Goal: Task Accomplishment & Management: Complete application form

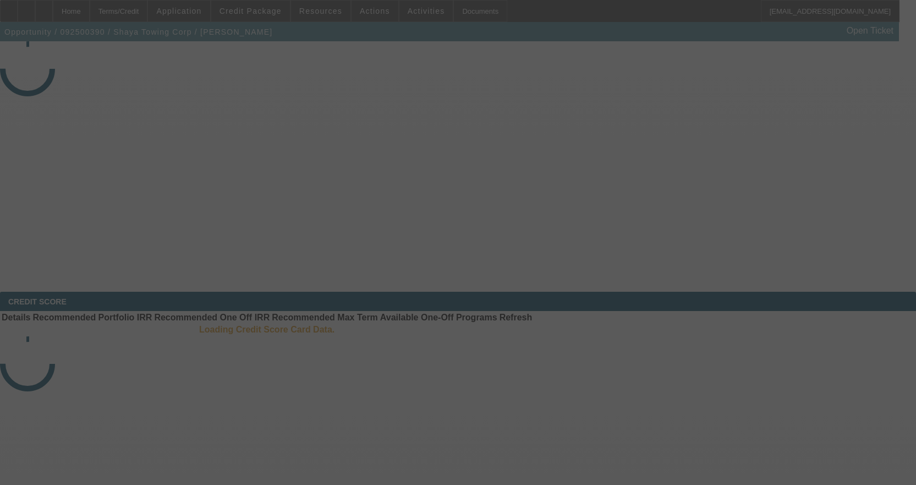
select select "3"
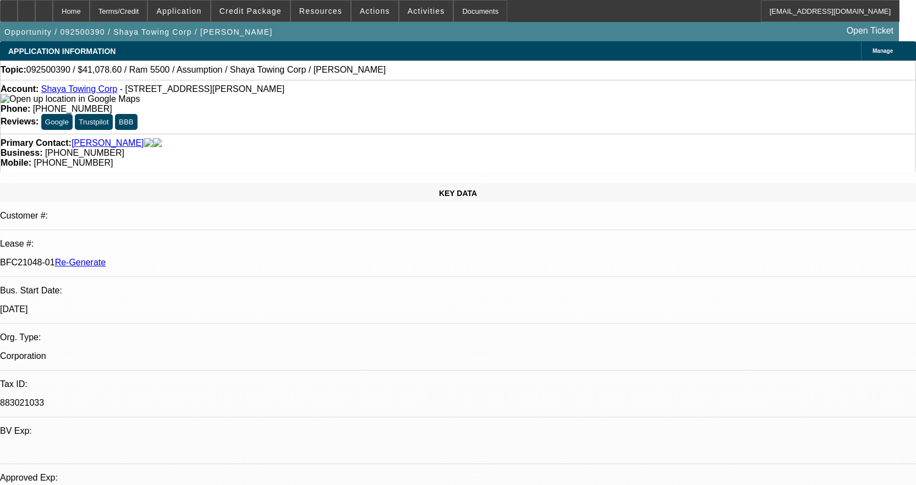
select select "0"
select select "2"
select select "0.1"
select select "1"
select select "2"
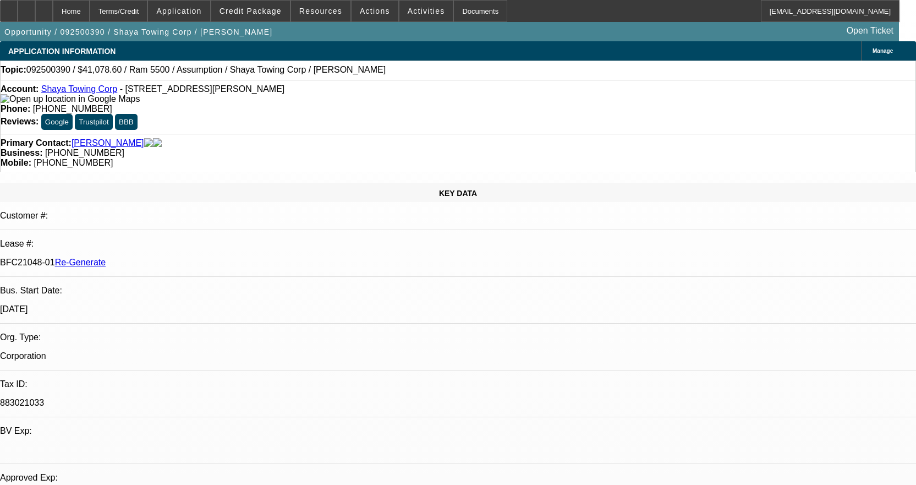
select select "4"
click at [18, 14] on div at bounding box center [9, 11] width 18 height 22
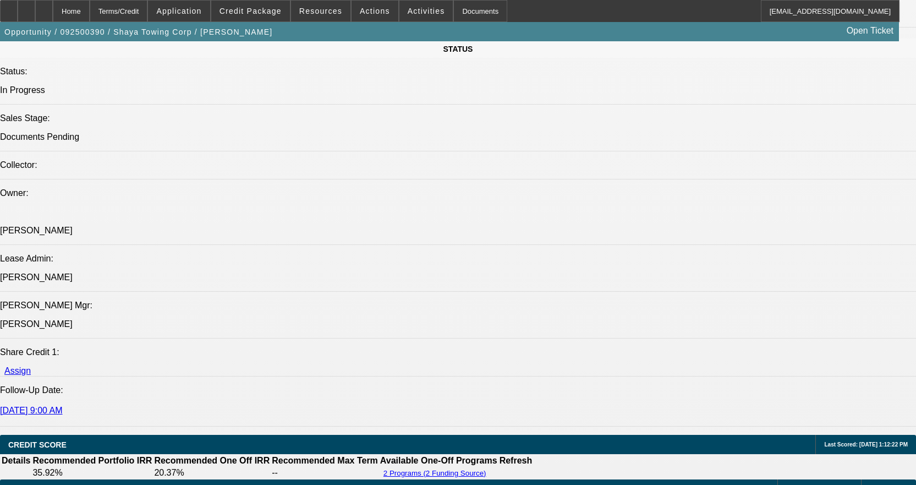
scroll to position [1210, 0]
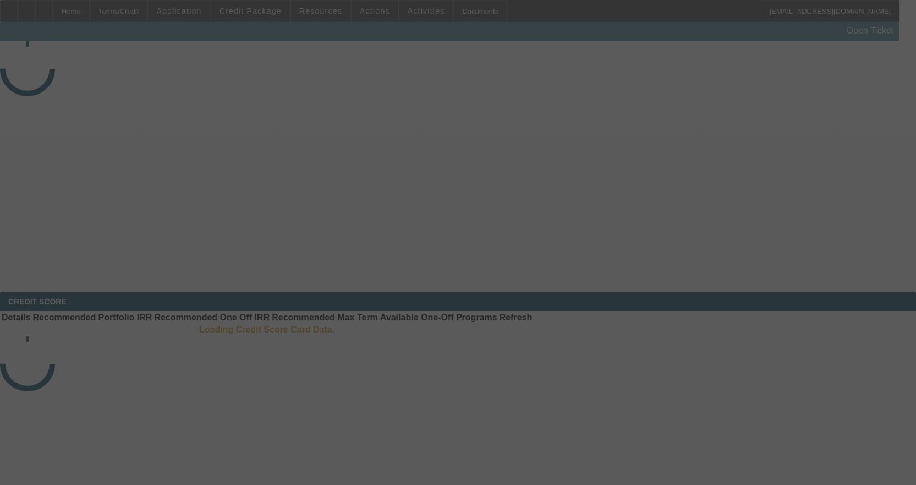
select select "4"
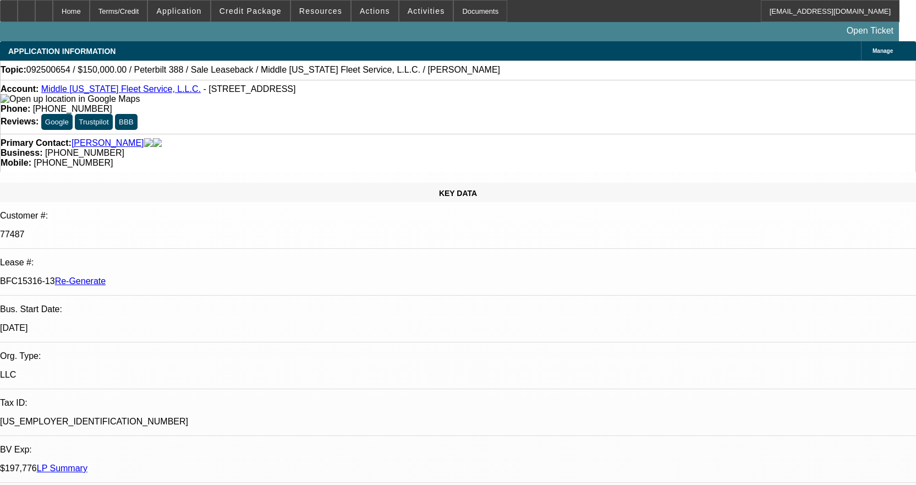
select select "0"
select select "2"
select select "0"
select select "6"
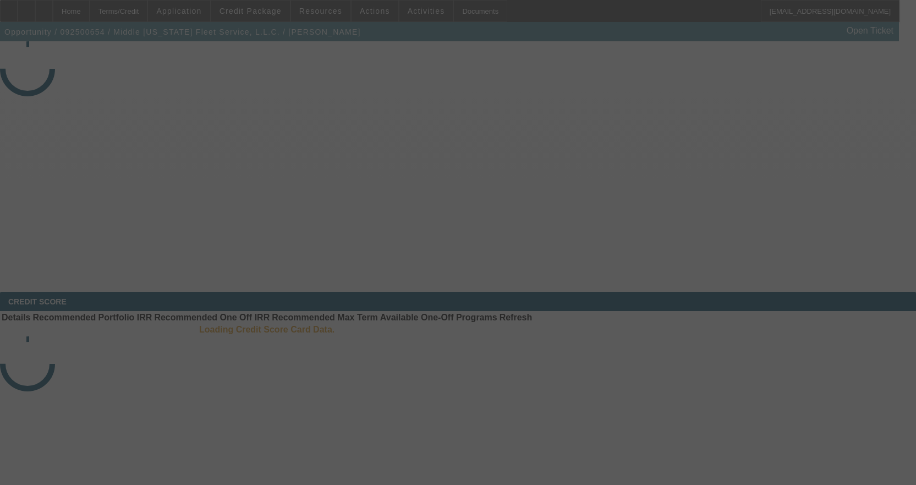
select select "4"
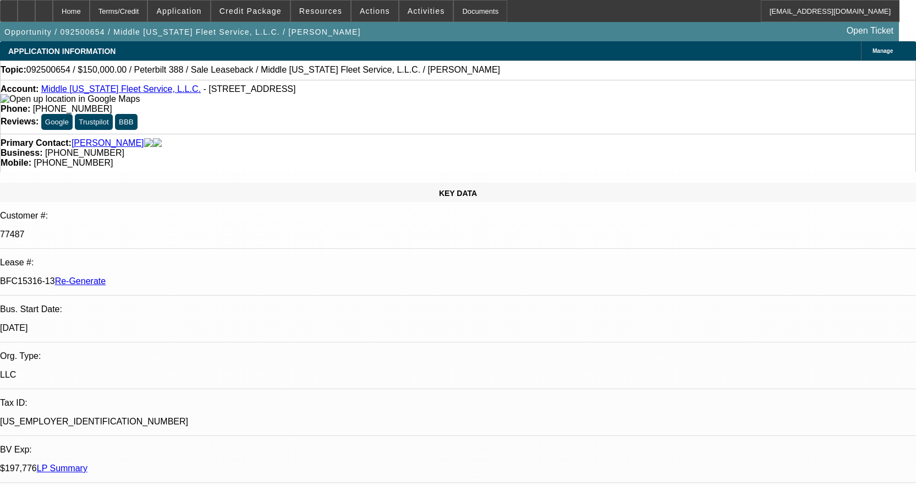
select select "0"
select select "2"
select select "0"
select select "6"
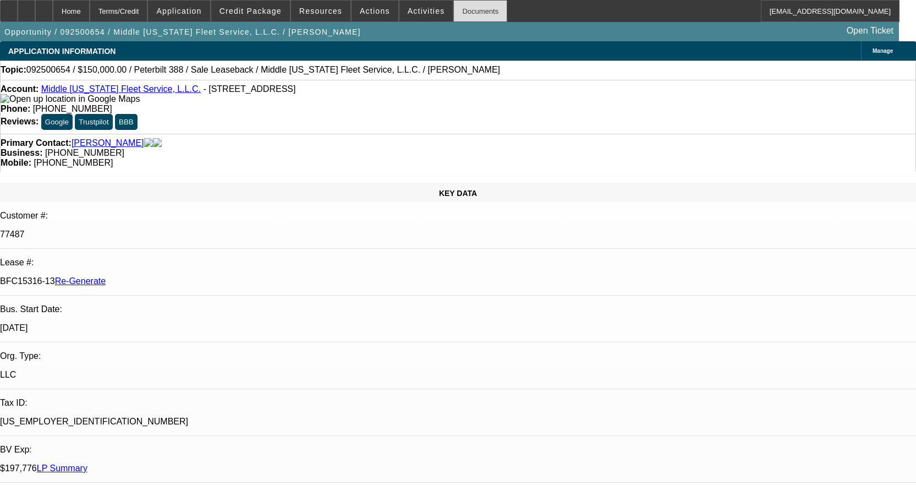
click at [466, 12] on div "Documents" at bounding box center [480, 11] width 54 height 22
click at [469, 10] on div "Documents" at bounding box center [480, 11] width 54 height 22
click at [473, 14] on div "Documents" at bounding box center [480, 11] width 54 height 22
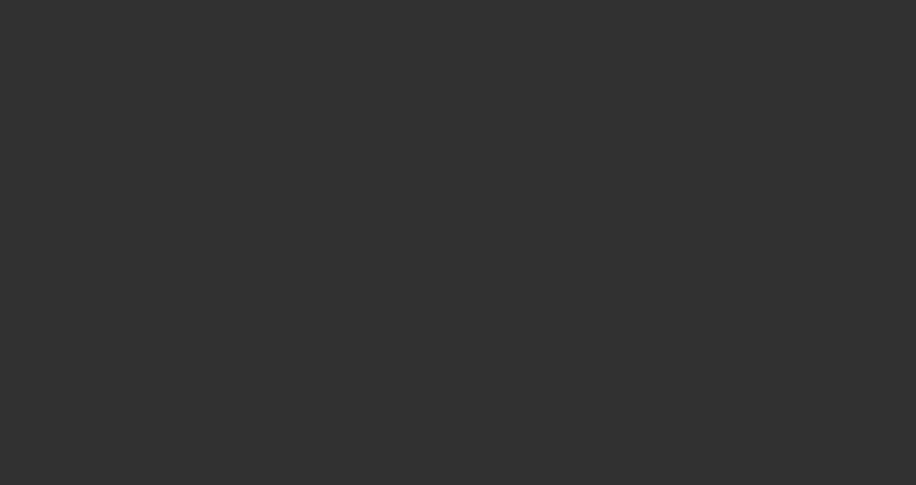
select select "4"
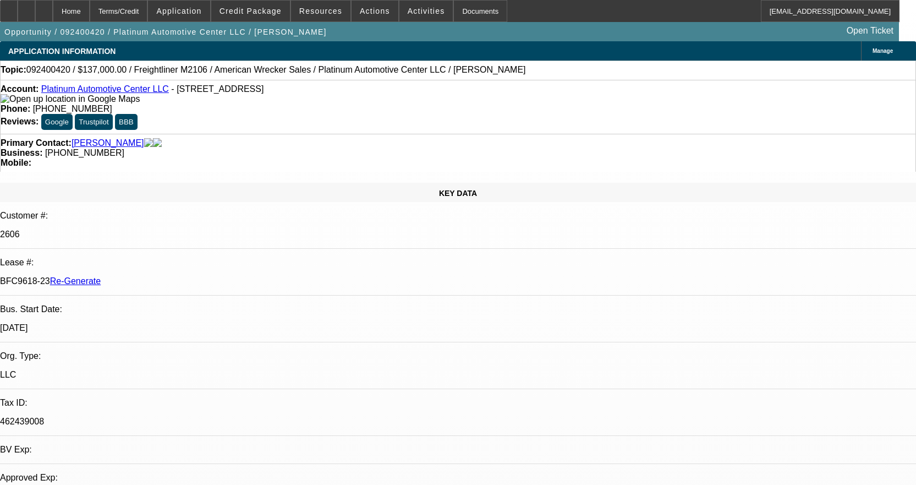
select select "0"
select select "2"
select select "0"
select select "6"
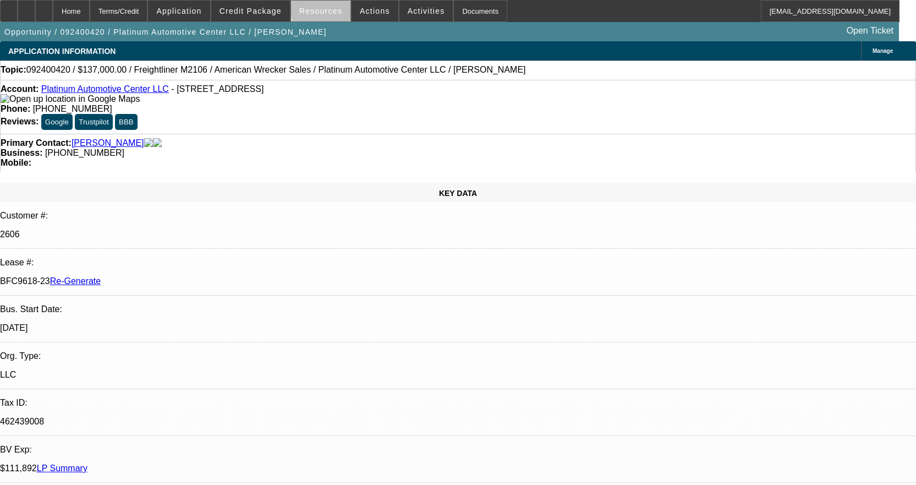
click at [330, 8] on span "Resources" at bounding box center [320, 11] width 43 height 9
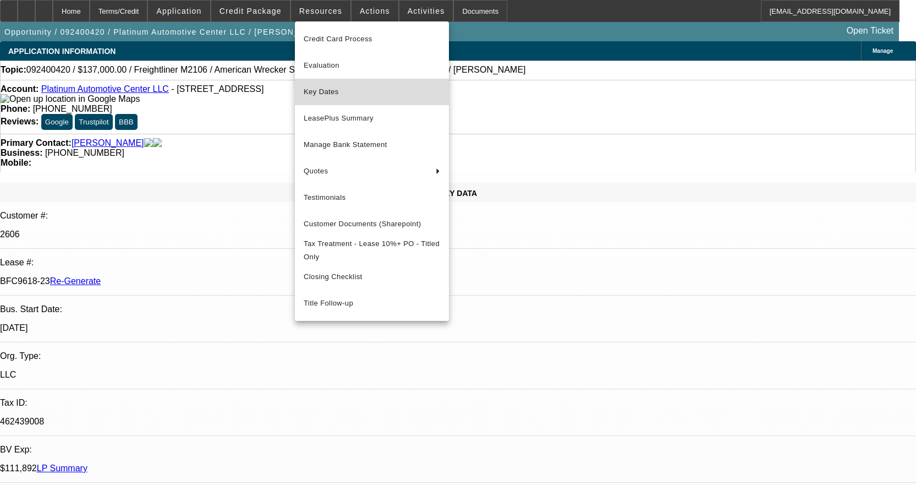
click at [341, 94] on span "Key Dates" at bounding box center [372, 91] width 136 height 13
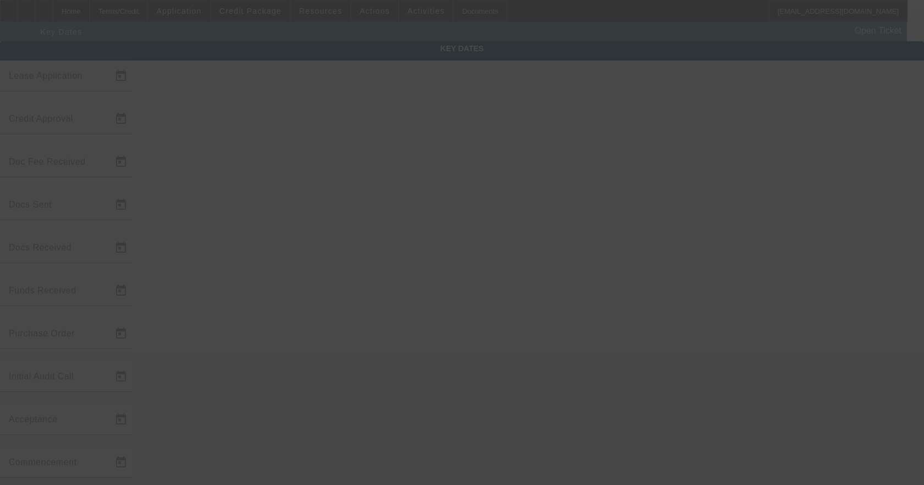
type input "9/17/2024"
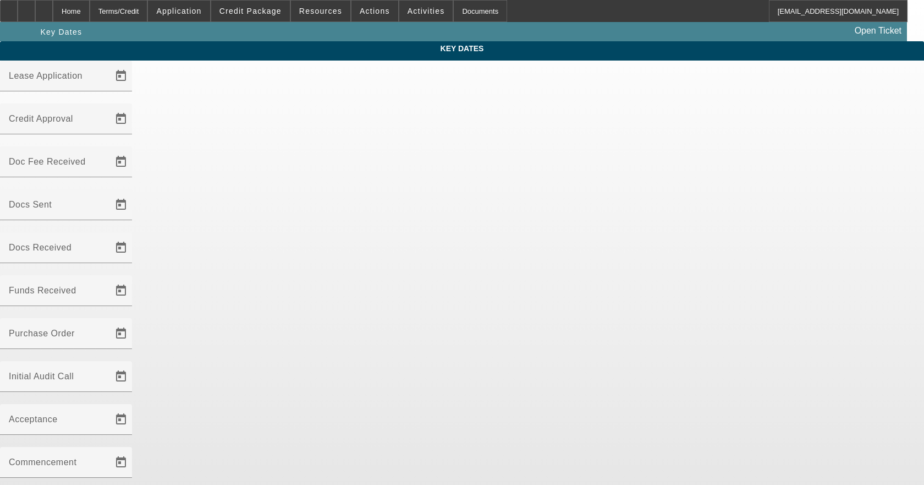
type input "9/30/2025"
type input "10/8/2025"
type input "10/6/2025"
type input "10/8/2025"
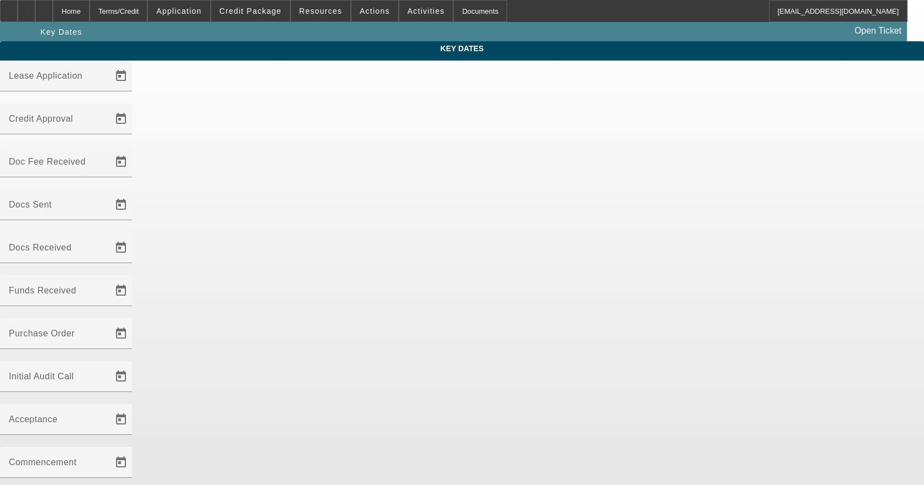
type input "10/8/2025"
type input "10/15/2025"
type input "11/15/2025"
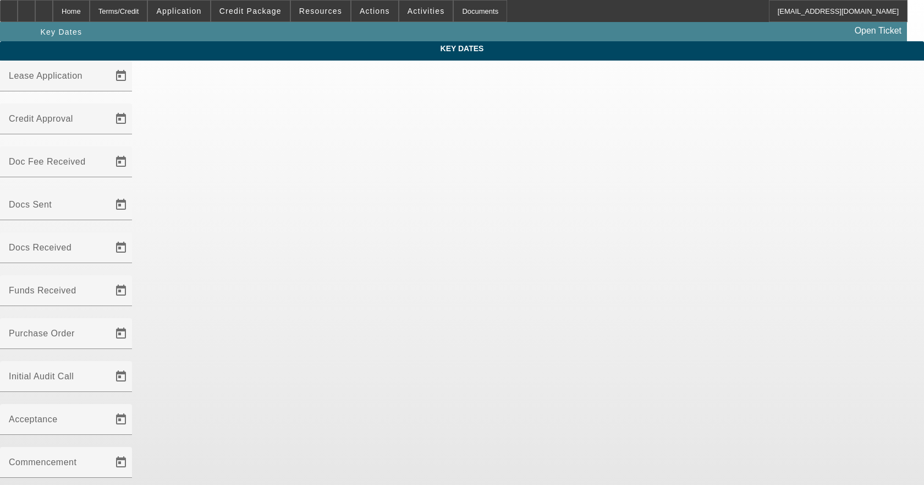
type input "10/10/2025"
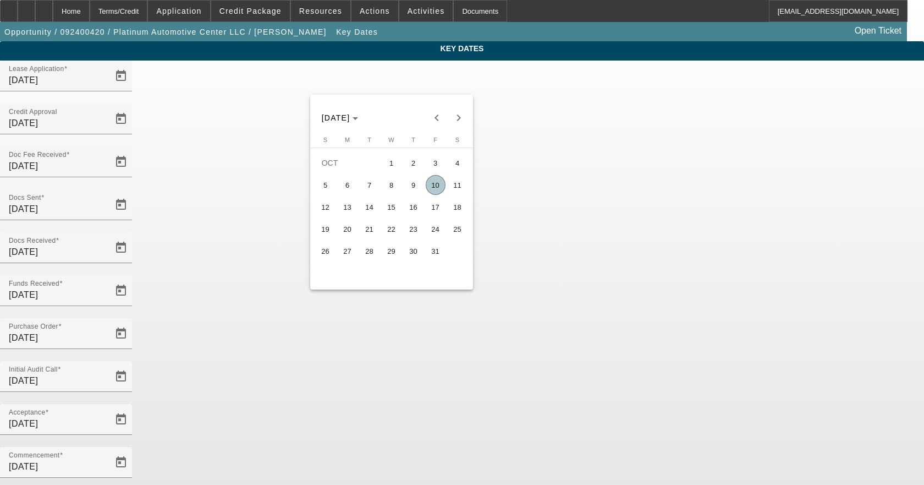
click at [443, 187] on span "10" at bounding box center [436, 185] width 20 height 20
type input "10/10/2025"
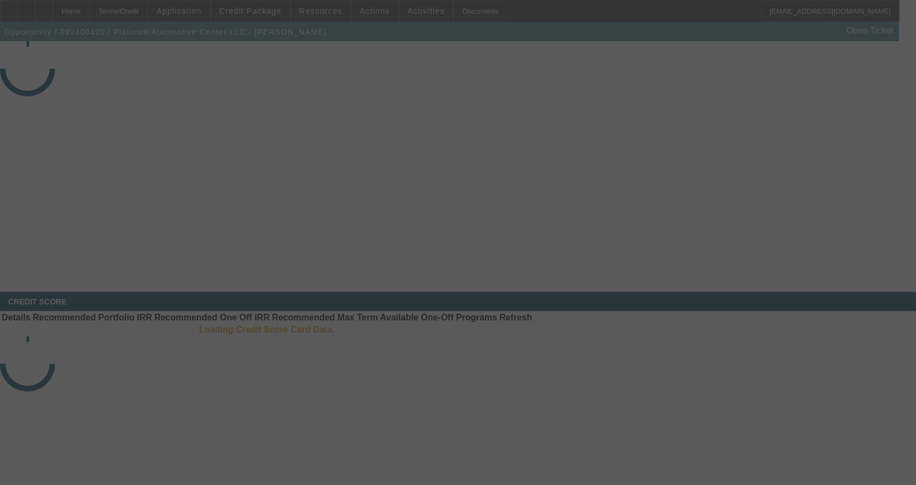
select select "4"
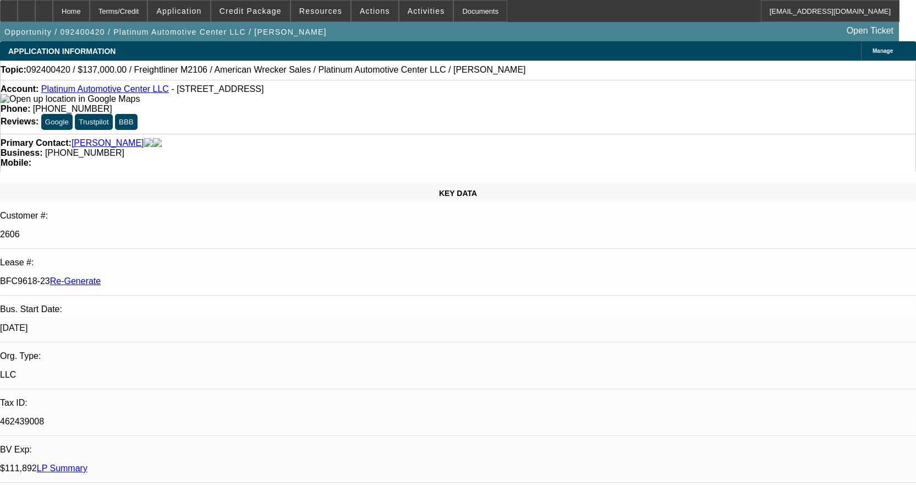
select select "0"
select select "2"
select select "0"
select select "6"
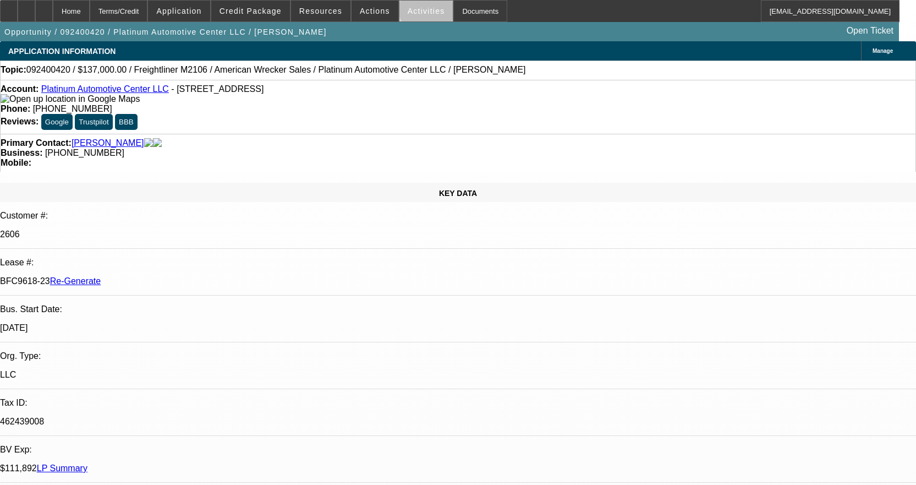
click at [417, 8] on span "Activities" at bounding box center [426, 11] width 37 height 9
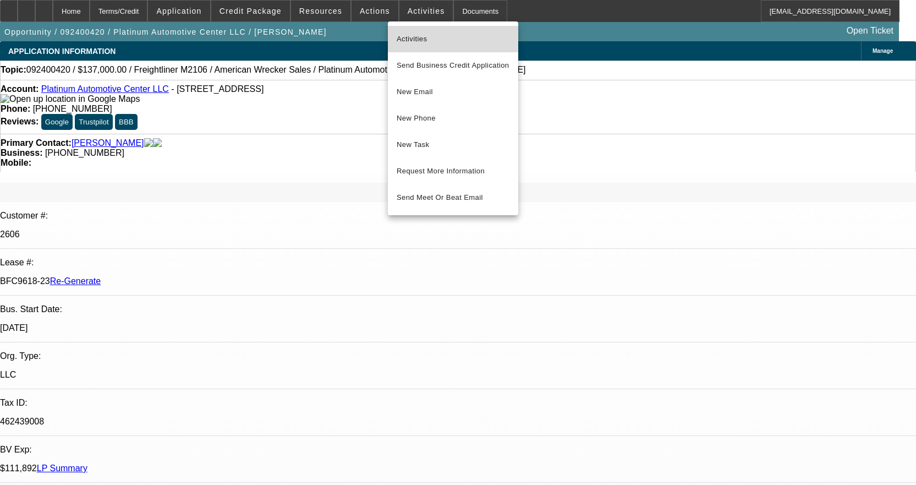
click at [431, 35] on span "Activities" at bounding box center [453, 38] width 113 height 13
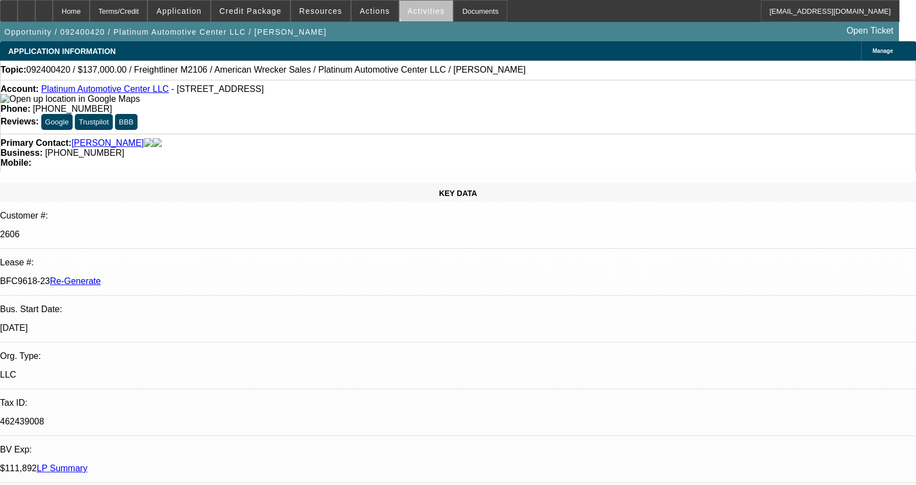
click at [416, 7] on span "Activities" at bounding box center [426, 11] width 37 height 9
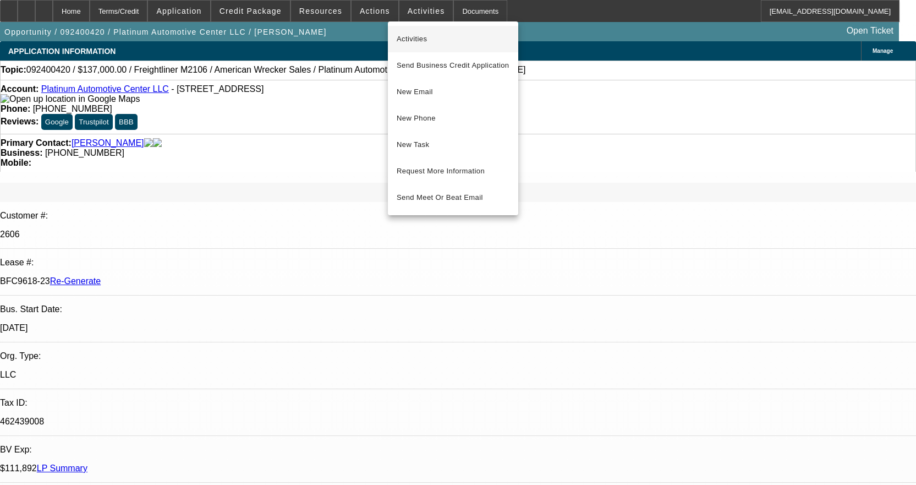
click at [417, 33] on span "Activities" at bounding box center [453, 38] width 113 height 13
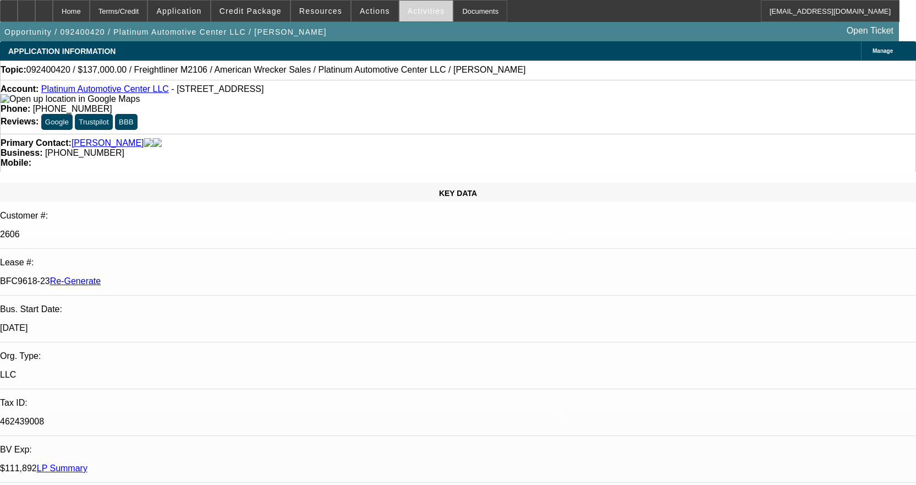
click at [411, 7] on span "Activities" at bounding box center [426, 11] width 37 height 9
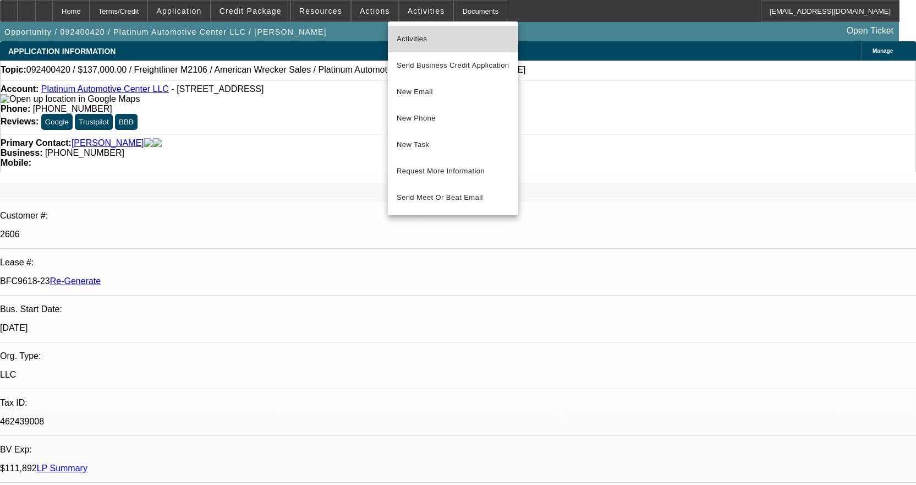
click at [408, 35] on span "Activities" at bounding box center [453, 38] width 113 height 13
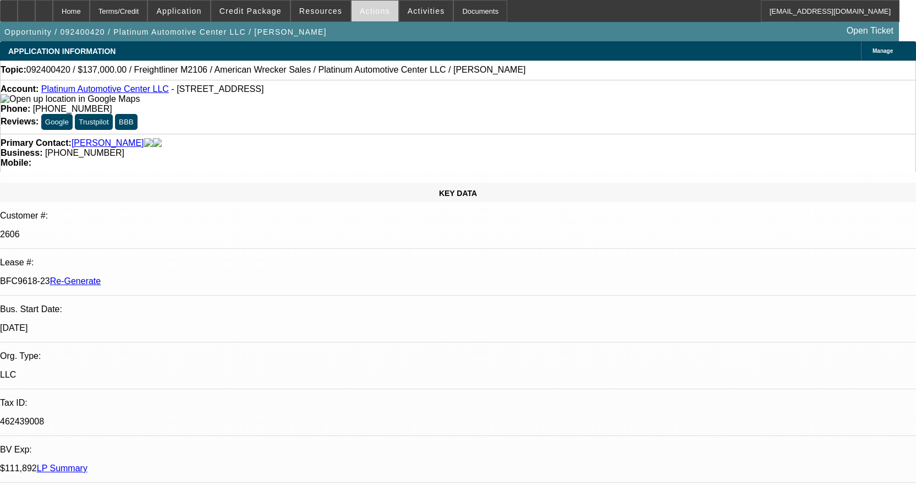
click at [360, 14] on span "Actions" at bounding box center [375, 11] width 30 height 9
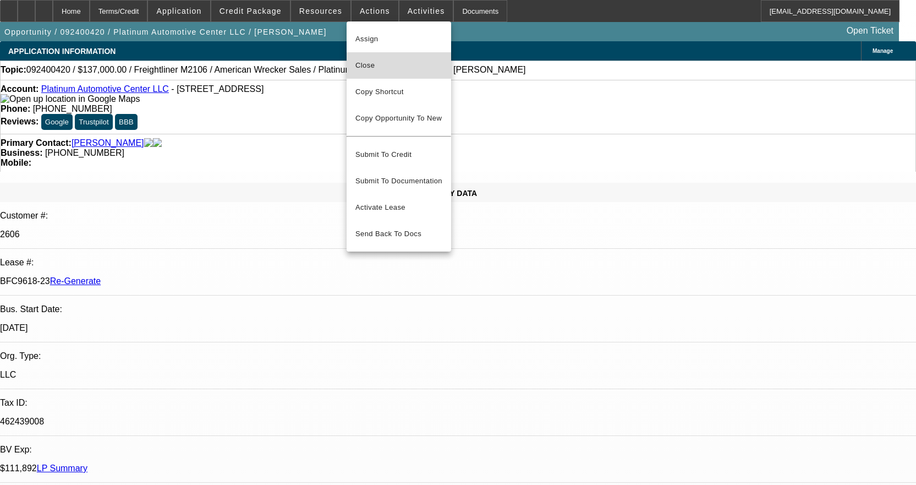
click at [366, 60] on span "Close" at bounding box center [398, 65] width 87 height 13
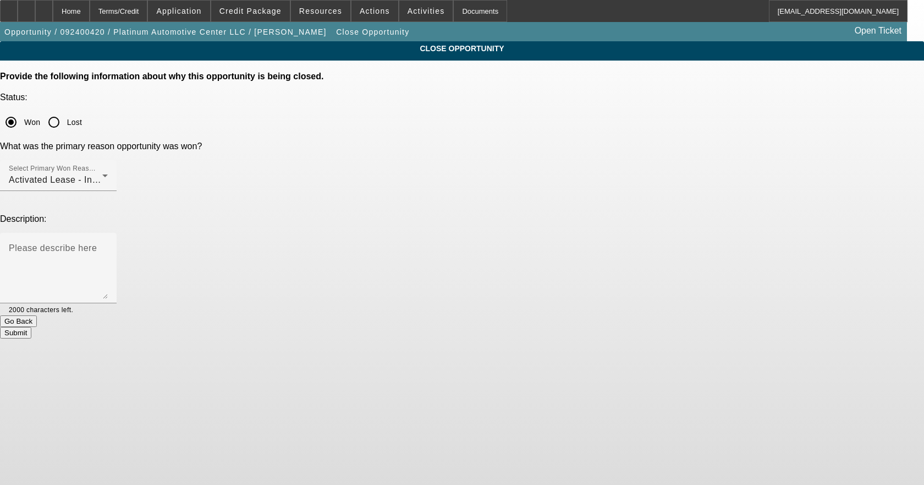
click at [31, 327] on button "Submit" at bounding box center [15, 333] width 31 height 12
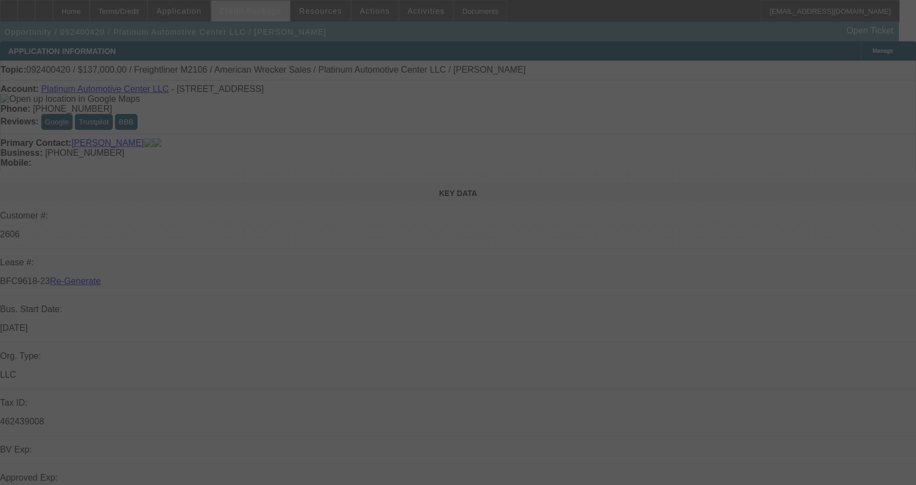
select select "4"
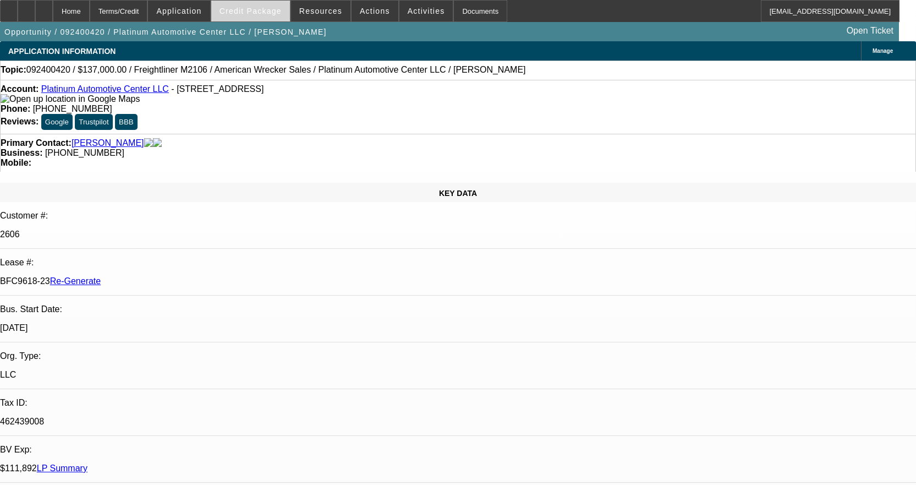
select select "0"
select select "2"
select select "0"
select select "1"
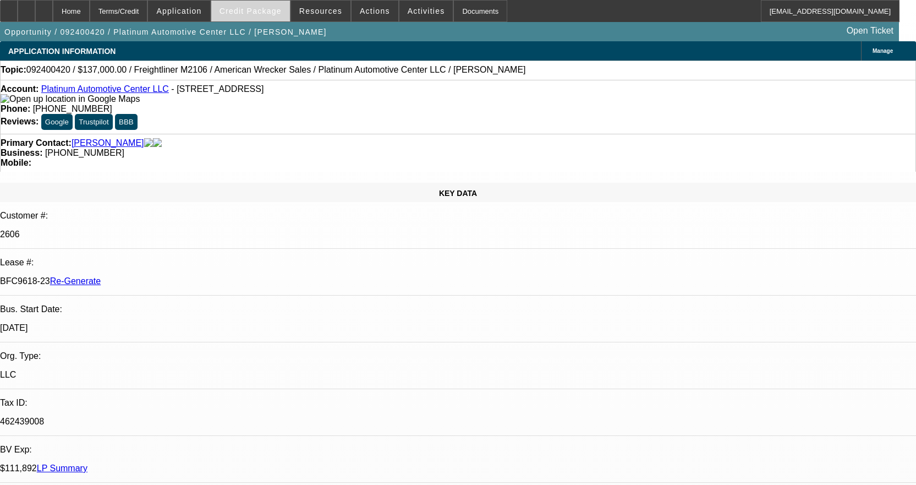
select select "6"
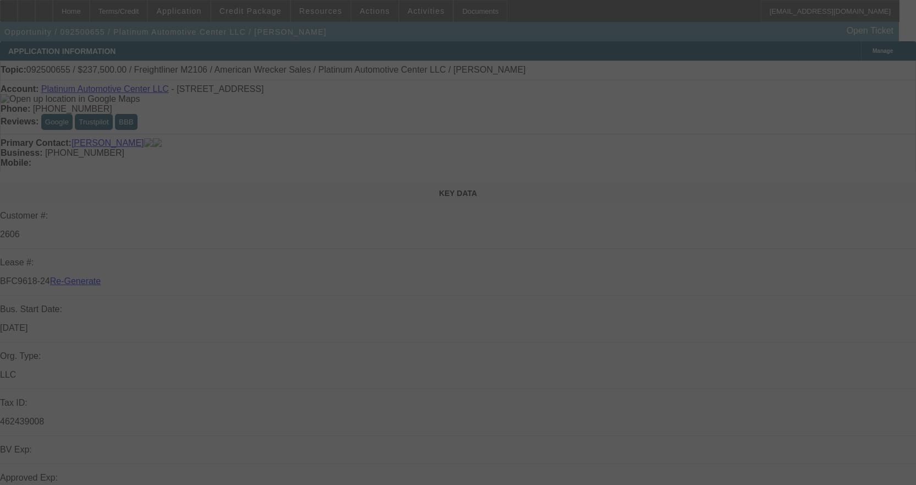
select select "4"
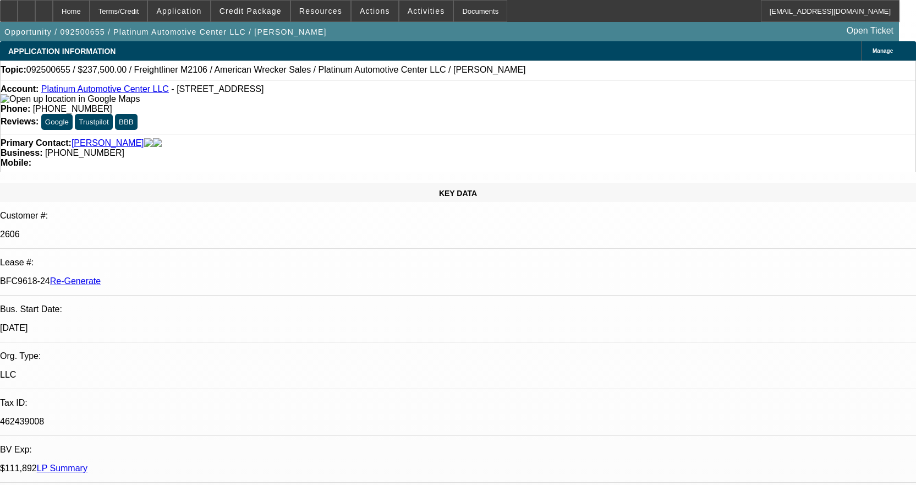
select select "0"
select select "2"
select select "6"
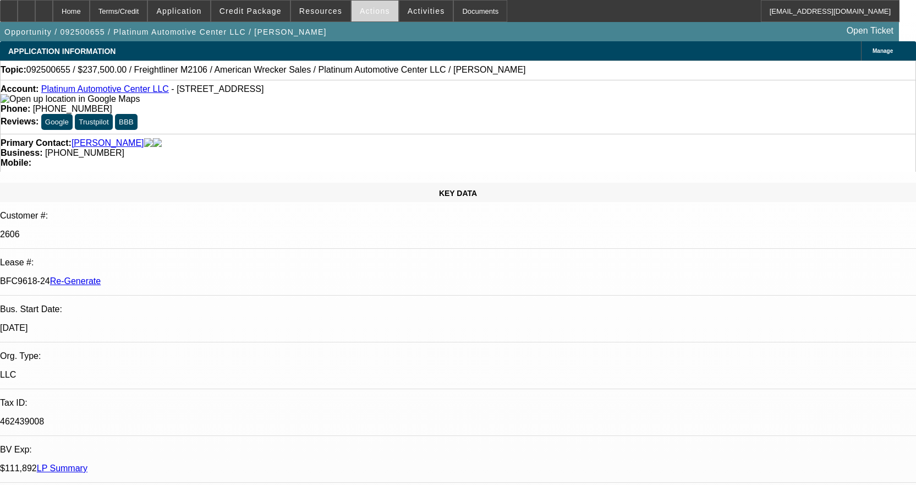
click at [374, 10] on span "Actions" at bounding box center [375, 11] width 30 height 9
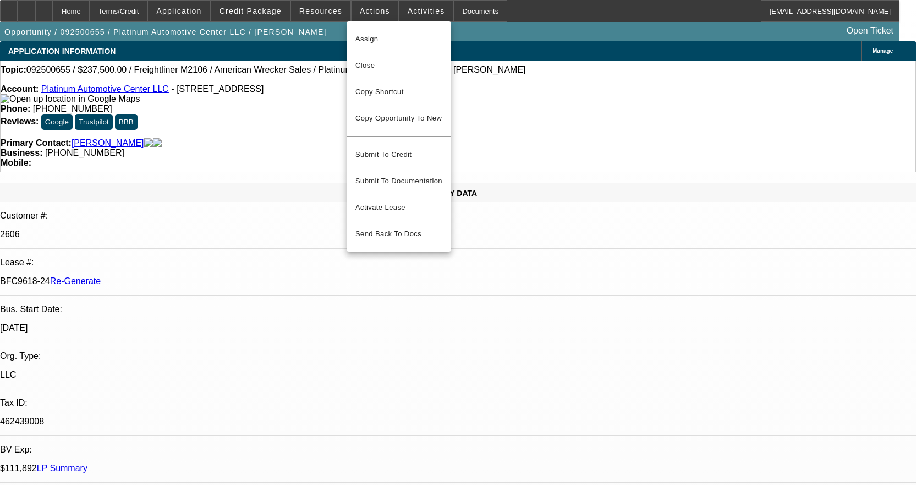
click at [406, 11] on div at bounding box center [458, 242] width 916 height 485
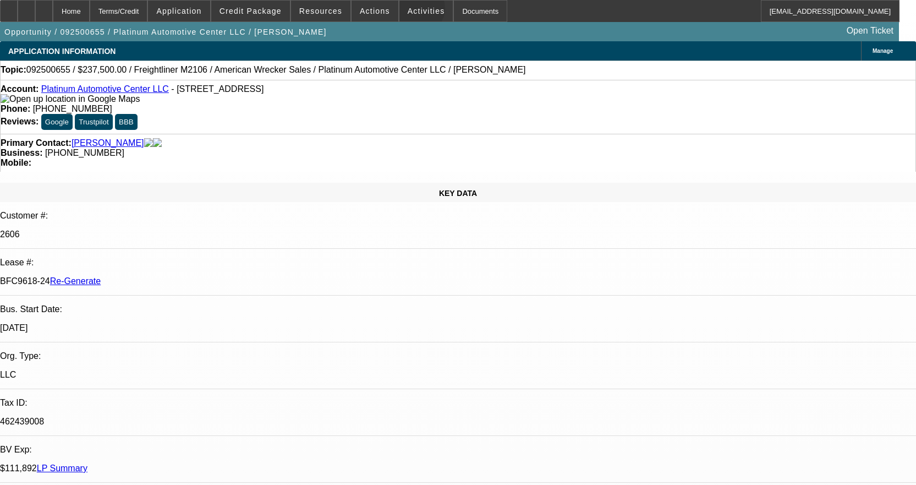
click at [408, 11] on span "Activities" at bounding box center [426, 11] width 37 height 9
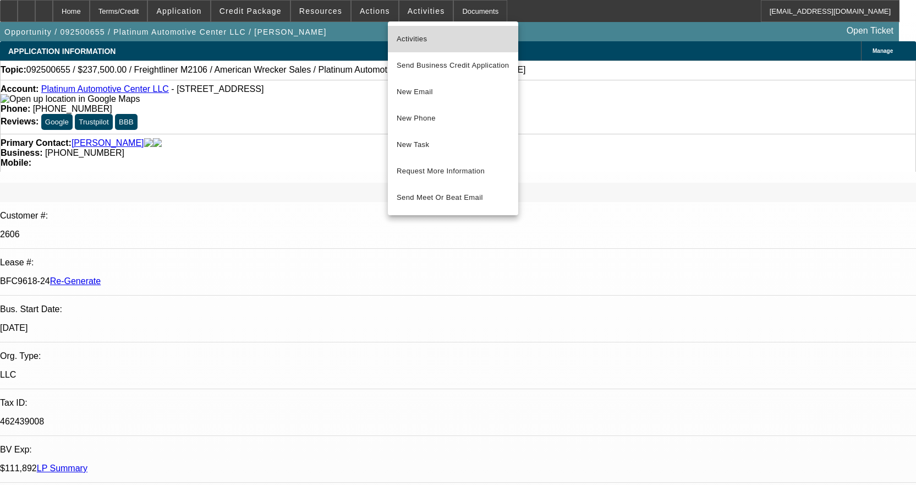
click at [409, 36] on span "Activities" at bounding box center [453, 38] width 113 height 13
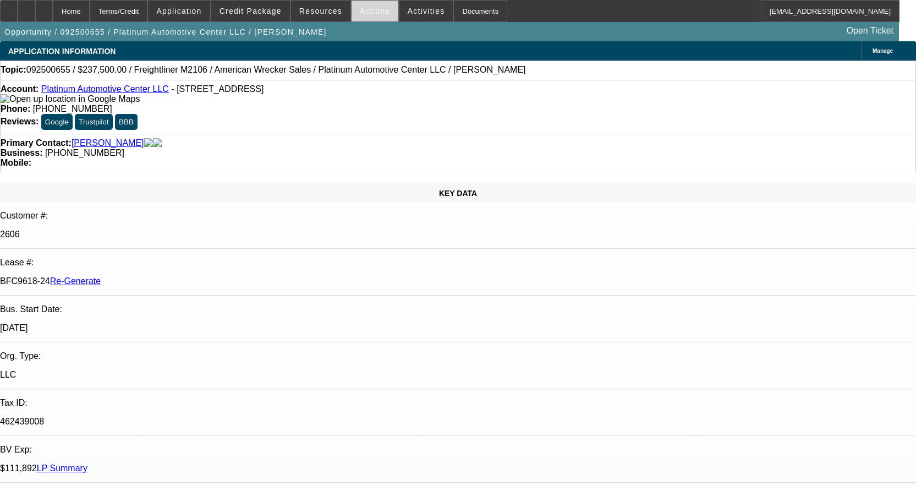
click at [372, 8] on span "Actions" at bounding box center [375, 11] width 30 height 9
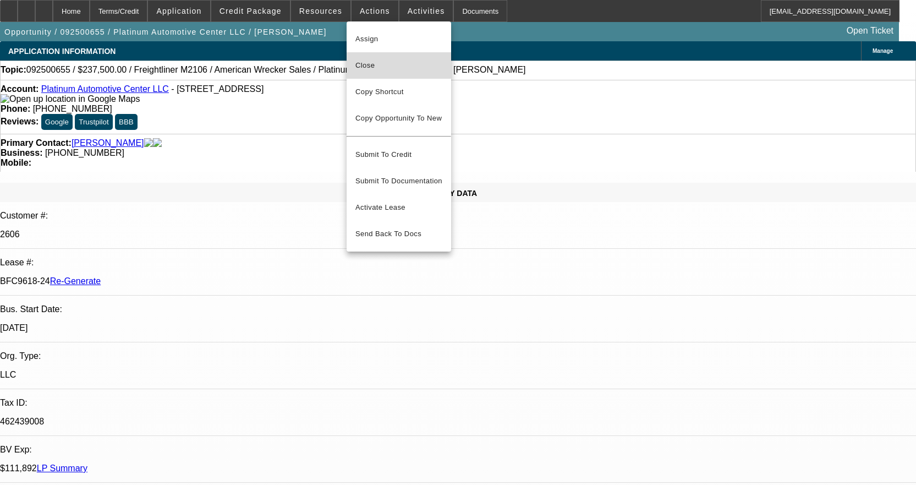
click at [378, 73] on button "Close" at bounding box center [399, 65] width 105 height 26
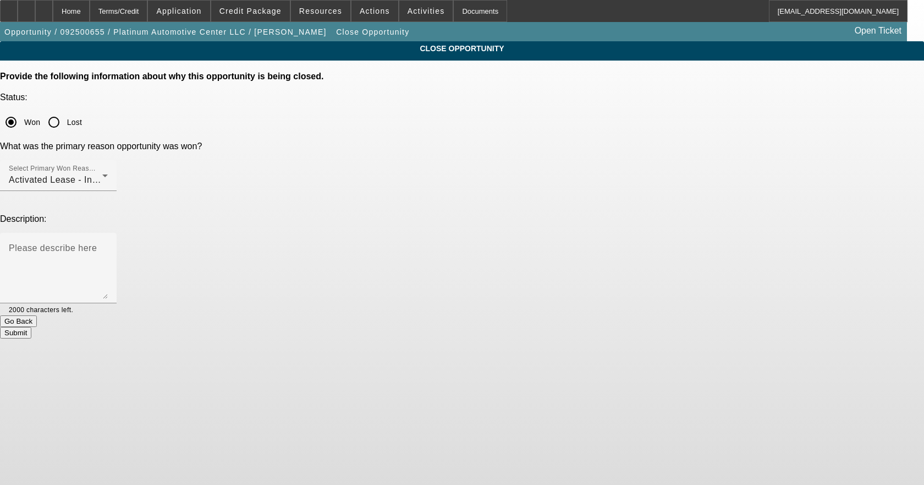
click at [31, 327] on button "Submit" at bounding box center [15, 333] width 31 height 12
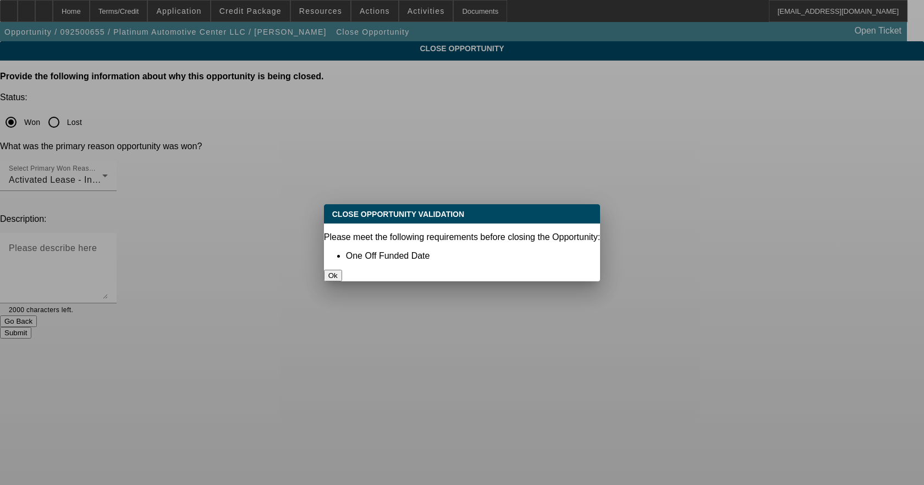
click at [342, 270] on button "Ok" at bounding box center [333, 276] width 18 height 12
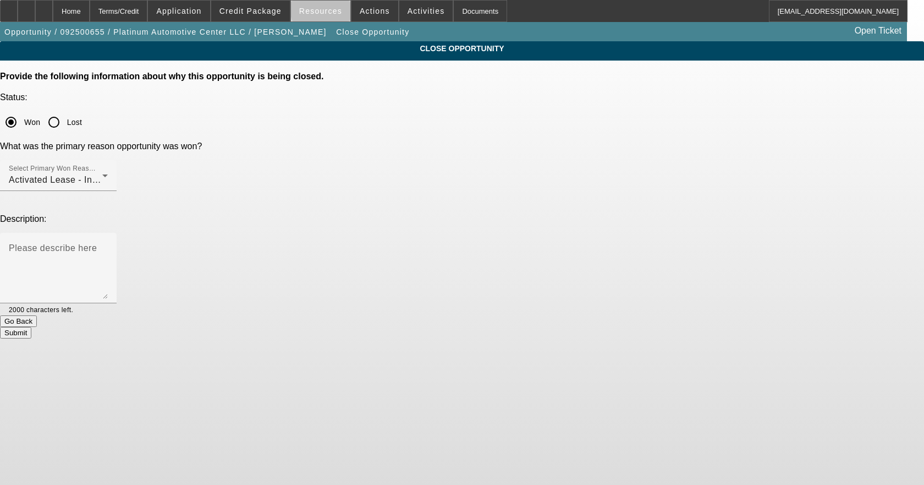
click at [332, 10] on span "Resources" at bounding box center [320, 11] width 43 height 9
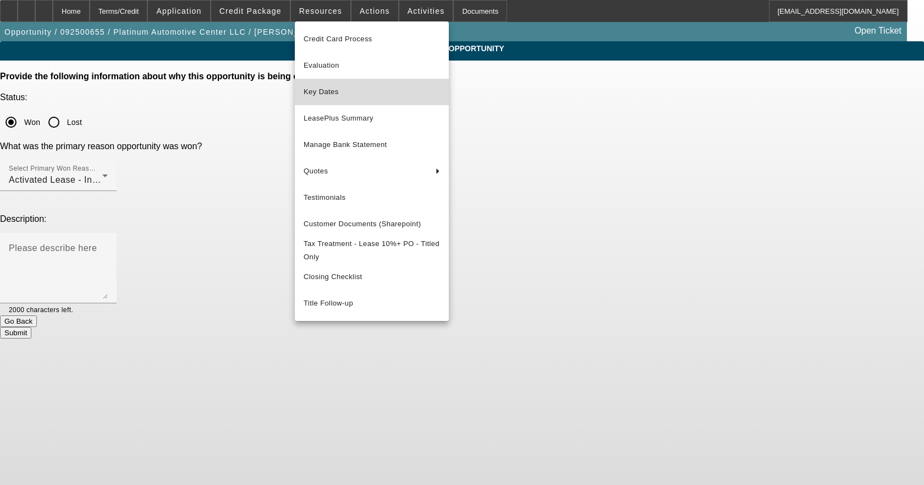
click at [336, 95] on span "Key Dates" at bounding box center [372, 91] width 136 height 13
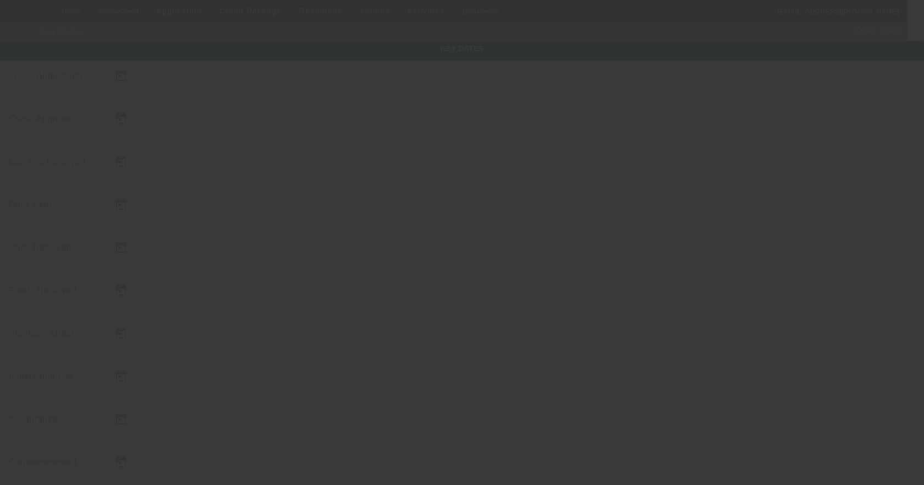
type input "9/29/2025"
type input "9/30/2025"
type input "10/8/2025"
type input "10/6/2025"
type input "10/8/2025"
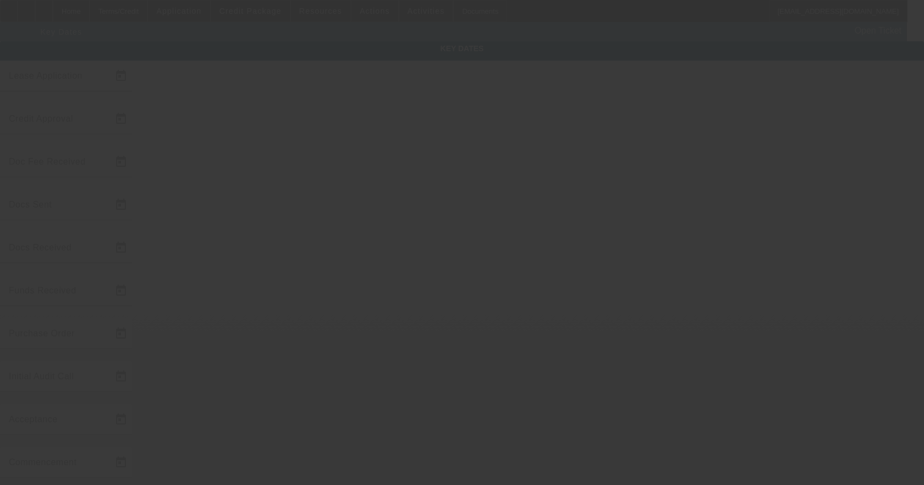
type input "10/8/2025"
type input "10/15/2025"
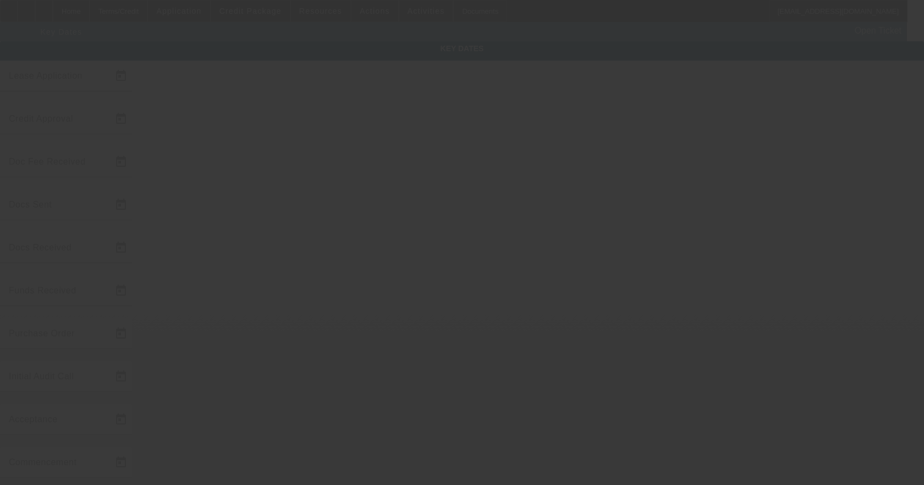
type input "11/15/2025"
type input "10/10/2025"
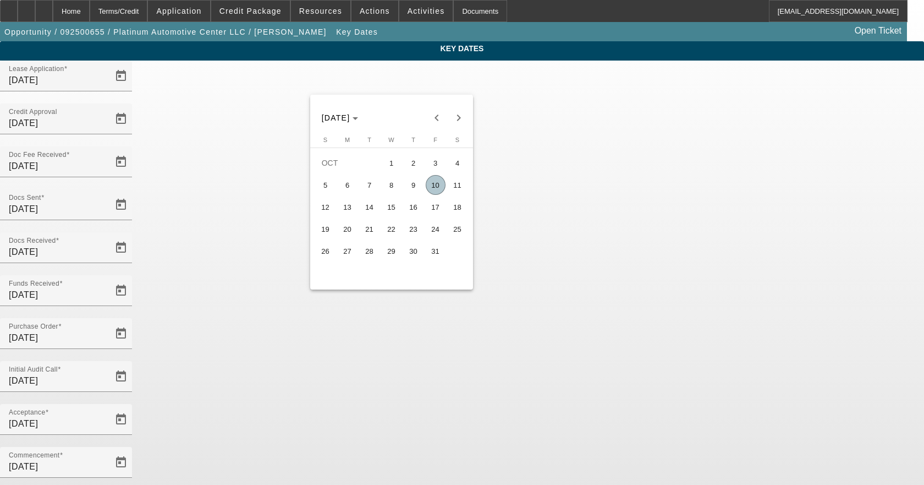
drag, startPoint x: 438, startPoint y: 186, endPoint x: 454, endPoint y: 216, distance: 33.5
click at [438, 186] on span "10" at bounding box center [436, 185] width 20 height 20
type input "10/10/2025"
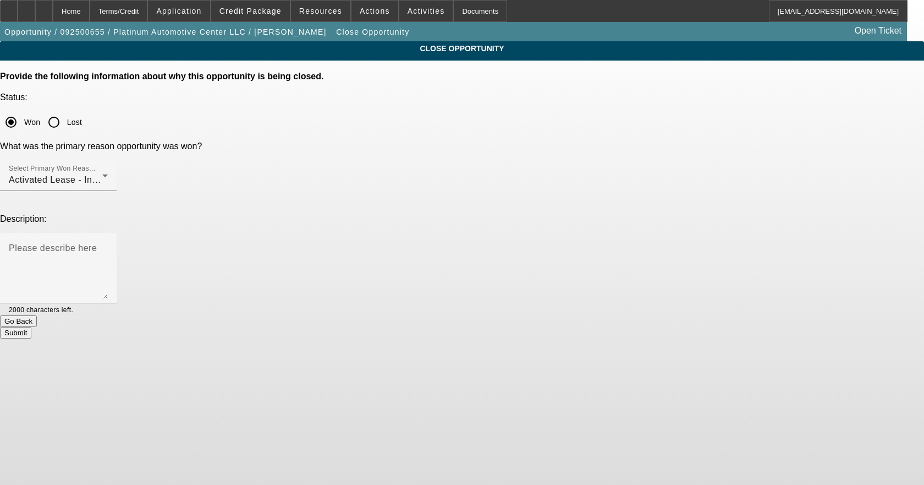
click at [31, 327] on button "Submit" at bounding box center [15, 333] width 31 height 12
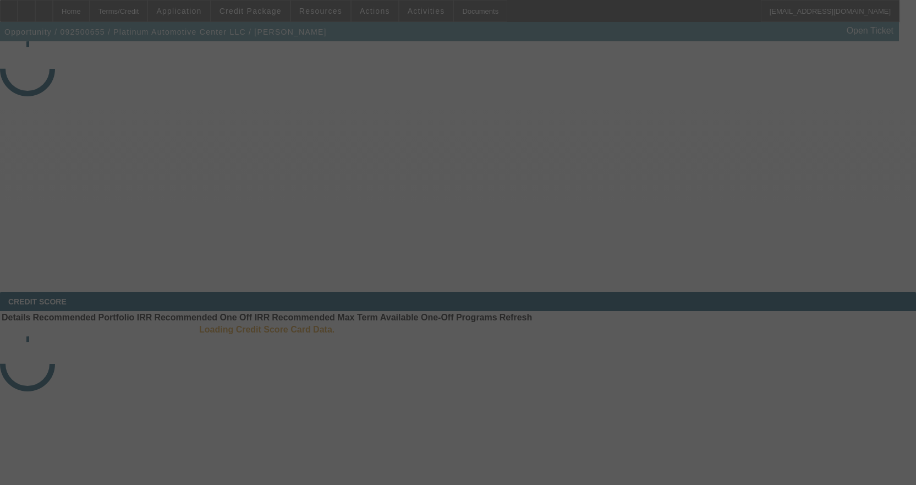
select select "4"
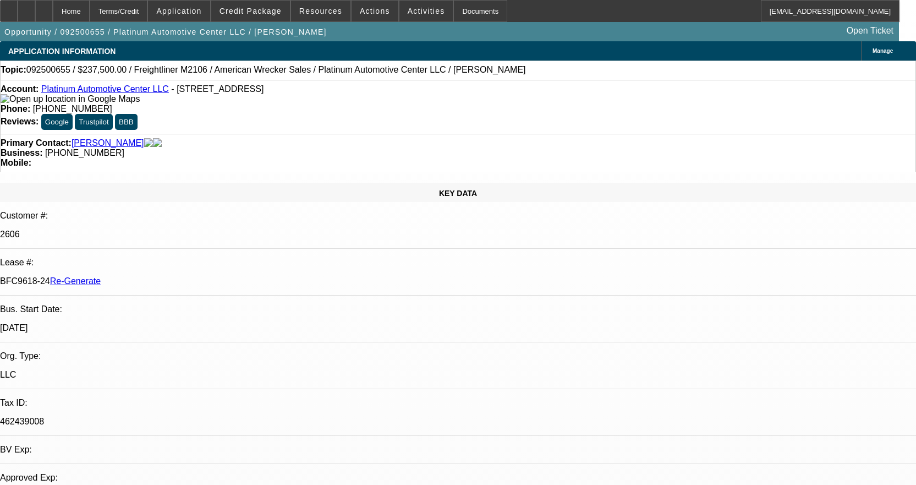
select select "0"
select select "2"
select select "6"
